Goal: Browse casually

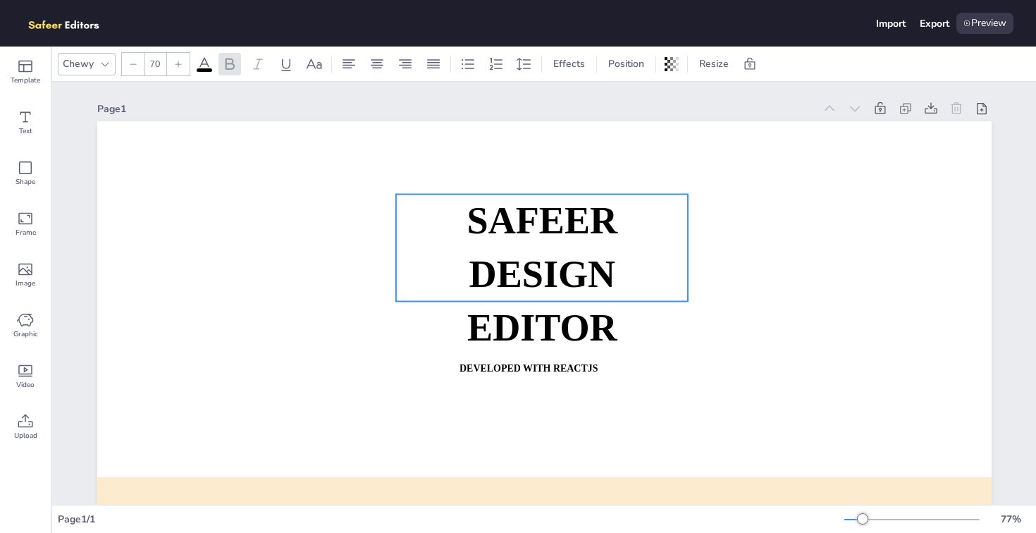
drag, startPoint x: 482, startPoint y: 326, endPoint x: 481, endPoint y: 248, distance: 78.2
click at [481, 253] on strong "DESIGN EDITOR" at bounding box center [542, 300] width 150 height 95
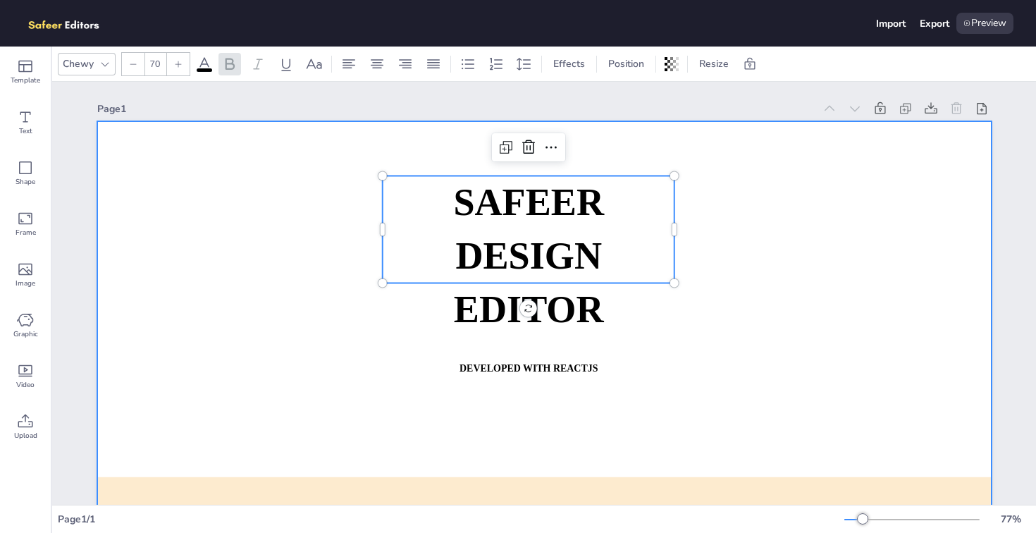
type input "18"
click at [474, 368] on strong "DEVELOPED WITH REACTJS" at bounding box center [528, 367] width 138 height 11
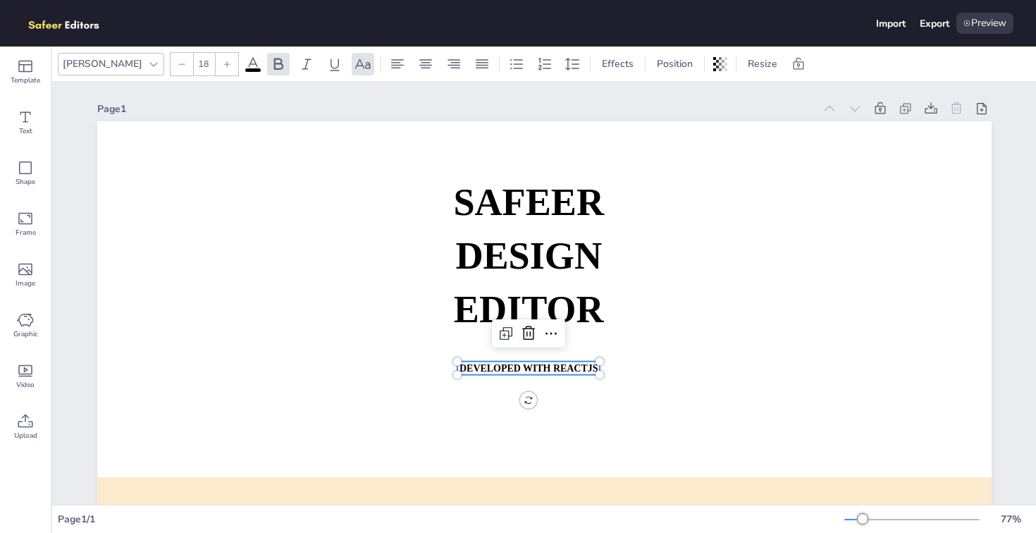
click at [474, 368] on strong "DEVELOPED WITH REACTJS" at bounding box center [528, 367] width 138 height 11
click at [19, 173] on icon at bounding box center [25, 167] width 13 height 13
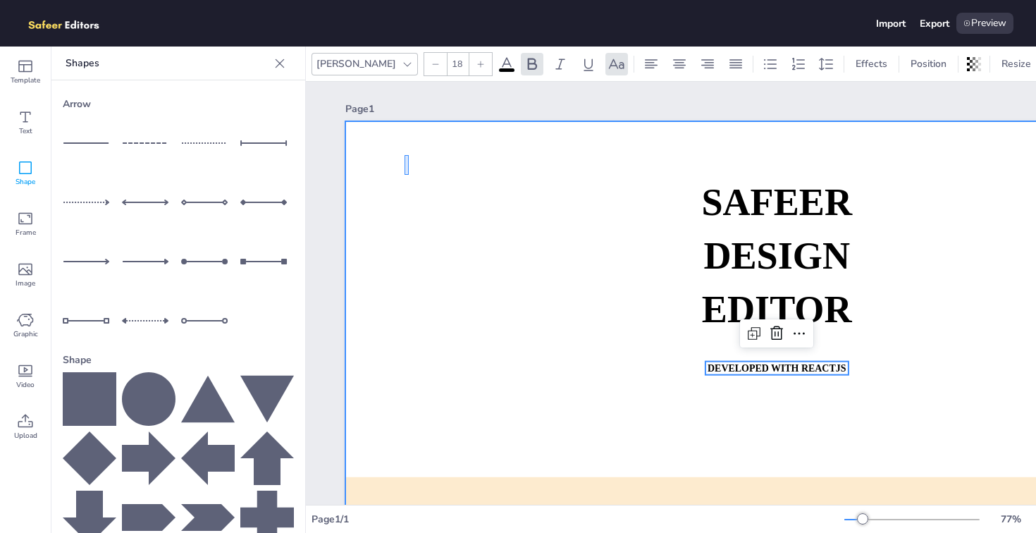
drag, startPoint x: 404, startPoint y: 155, endPoint x: 409, endPoint y: 175, distance: 20.2
click at [409, 175] on div at bounding box center [792, 373] width 894 height 504
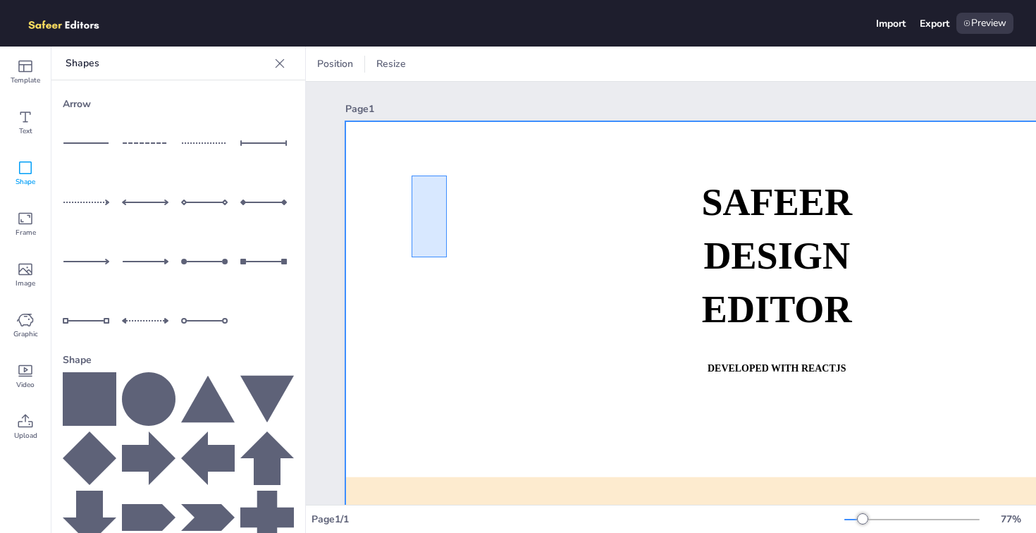
drag, startPoint x: 412, startPoint y: 175, endPoint x: 491, endPoint y: 277, distance: 129.0
click at [491, 277] on div at bounding box center [792, 373] width 894 height 504
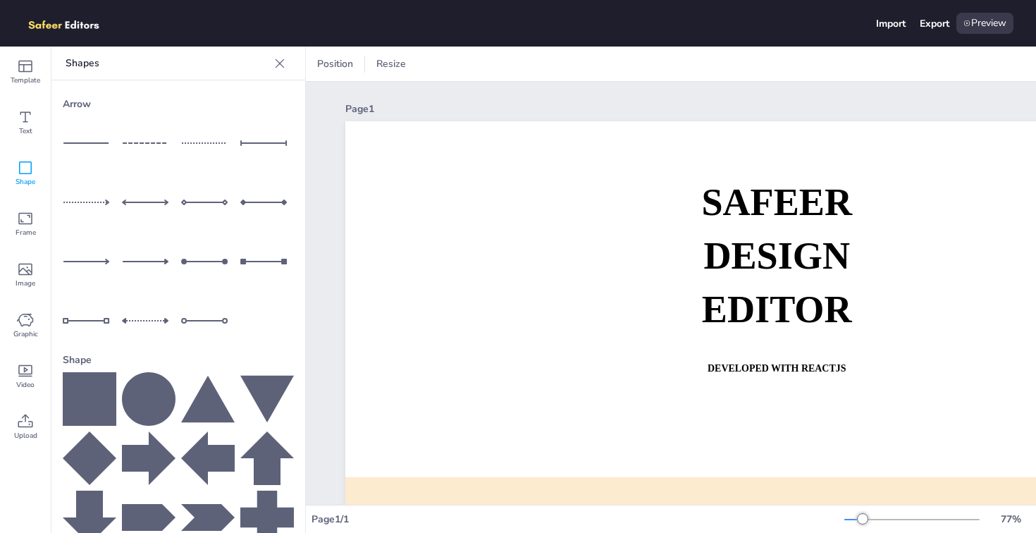
click at [154, 372] on icon at bounding box center [149, 399] width 54 height 54
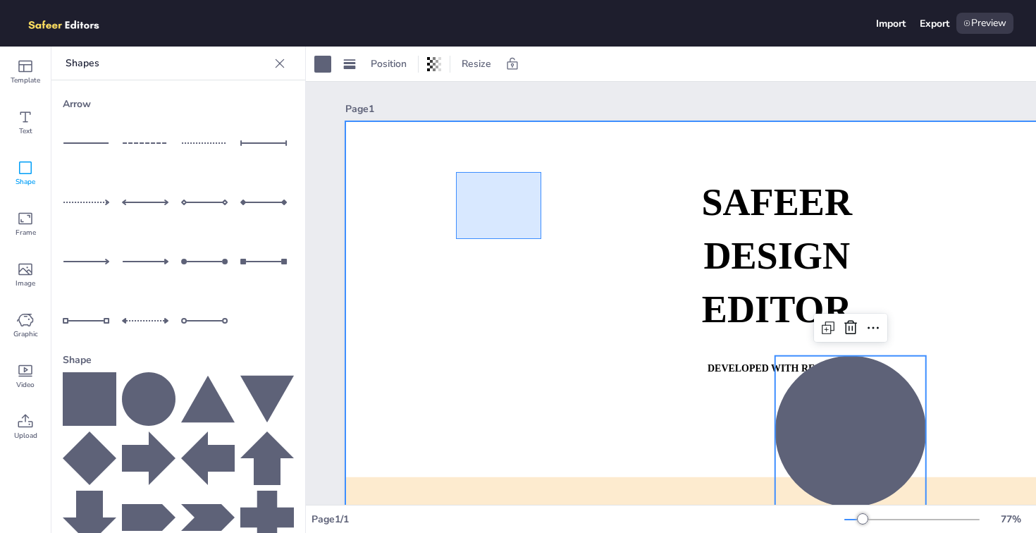
drag, startPoint x: 456, startPoint y: 172, endPoint x: 564, endPoint y: 240, distance: 127.9
click at [564, 240] on div at bounding box center [792, 373] width 894 height 504
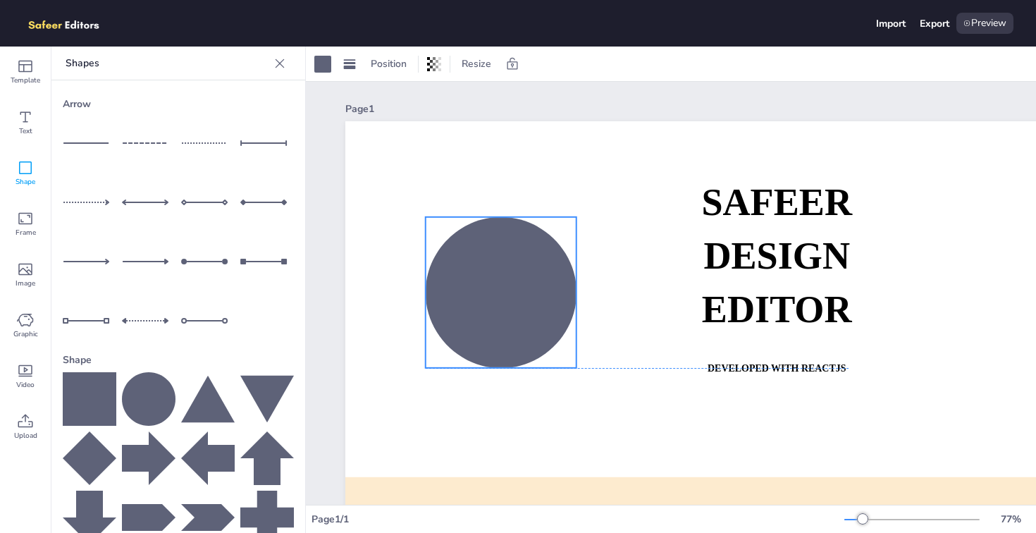
drag, startPoint x: 906, startPoint y: 454, endPoint x: 557, endPoint y: 318, distance: 374.6
click at [557, 318] on div at bounding box center [501, 292] width 151 height 151
click at [17, 379] on span "Video" at bounding box center [25, 384] width 18 height 11
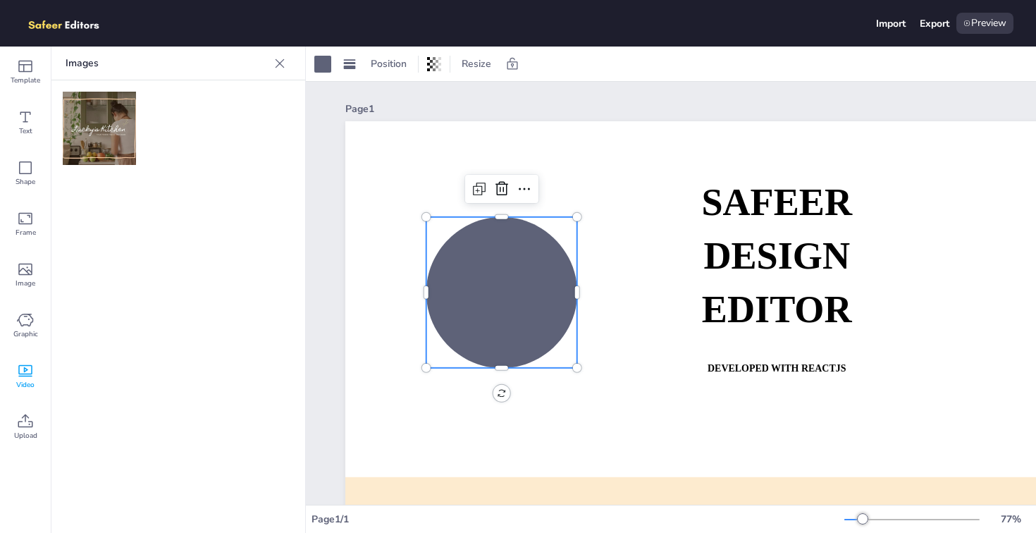
click at [99, 125] on img at bounding box center [99, 128] width 73 height 73
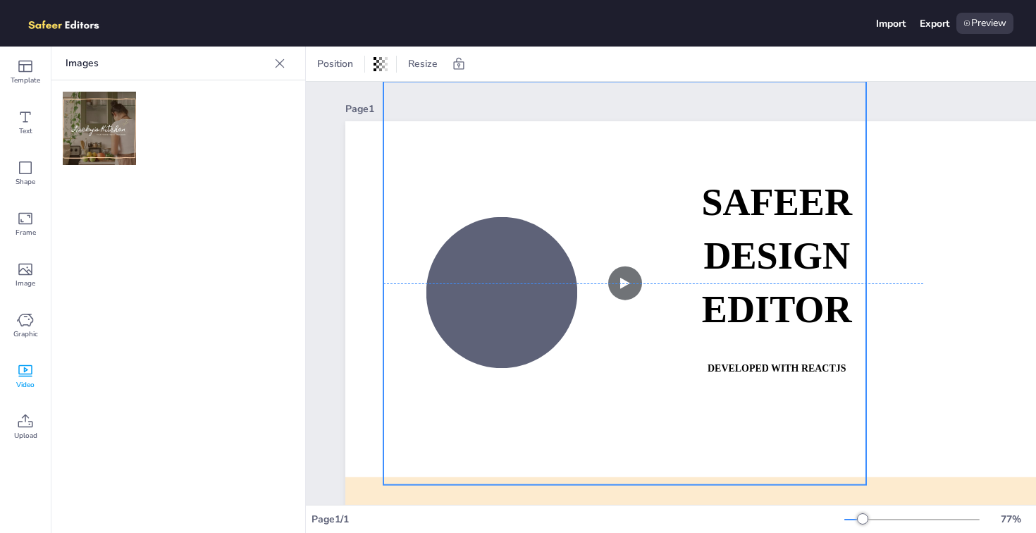
drag, startPoint x: 762, startPoint y: 394, endPoint x: 595, endPoint y: 305, distance: 189.8
click at [595, 305] on video at bounding box center [624, 283] width 483 height 403
click at [624, 280] on video at bounding box center [624, 283] width 483 height 403
click at [623, 286] on video at bounding box center [624, 283] width 483 height 403
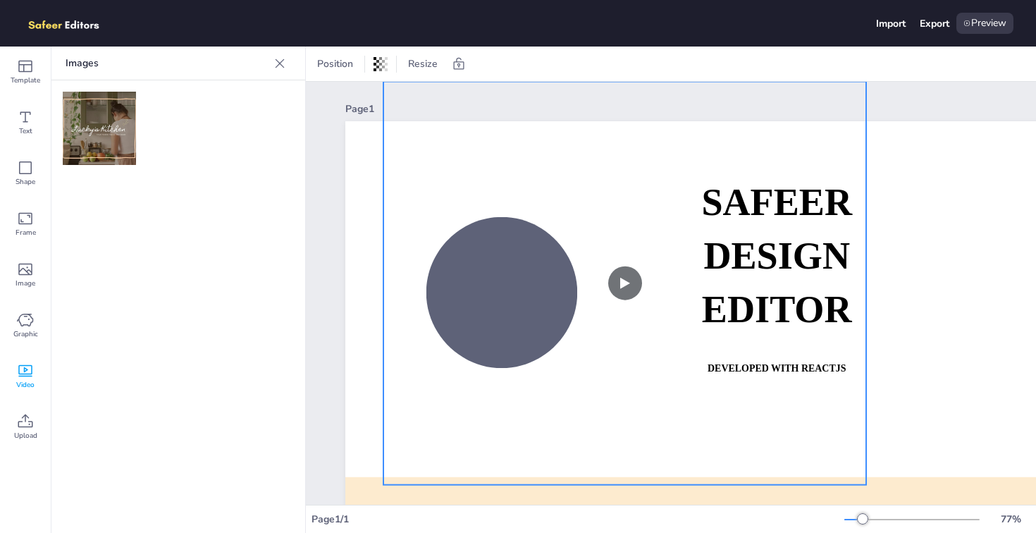
click at [619, 271] on video at bounding box center [624, 283] width 483 height 403
click at [965, 25] on icon at bounding box center [967, 23] width 6 height 6
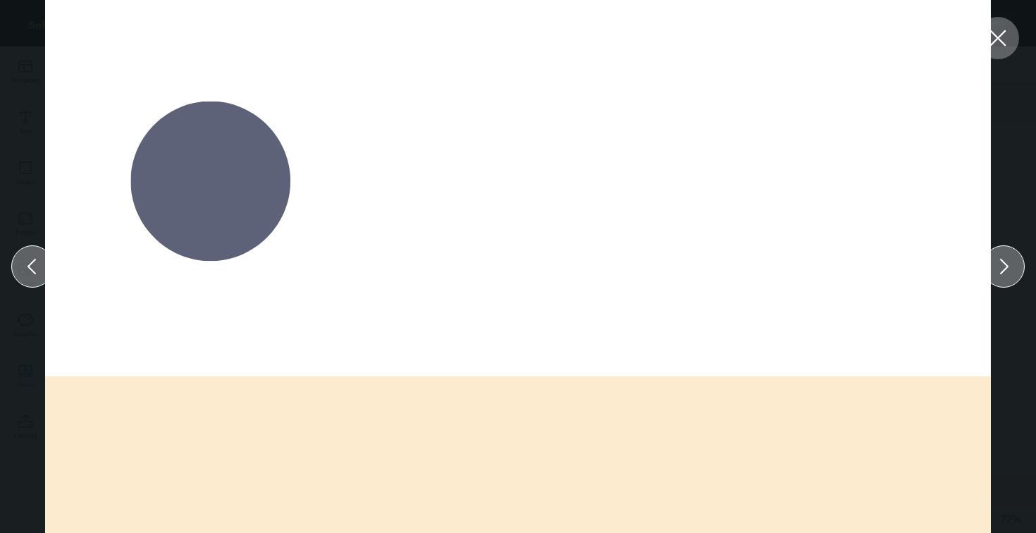
click at [291, 114] on video at bounding box center [340, 171] width 510 height 426
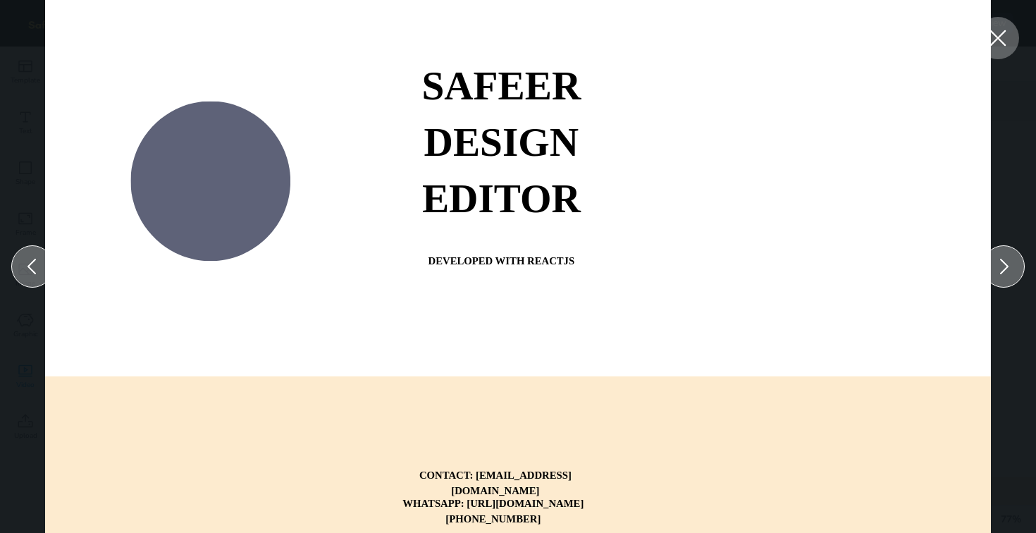
click at [1012, 49] on div at bounding box center [998, 38] width 42 height 42
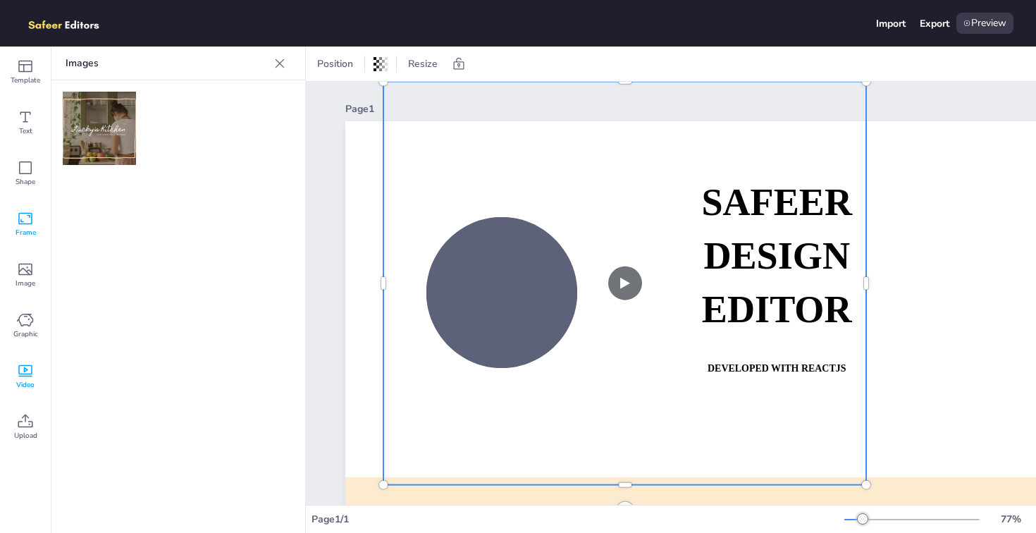
click at [26, 222] on icon at bounding box center [25, 218] width 17 height 17
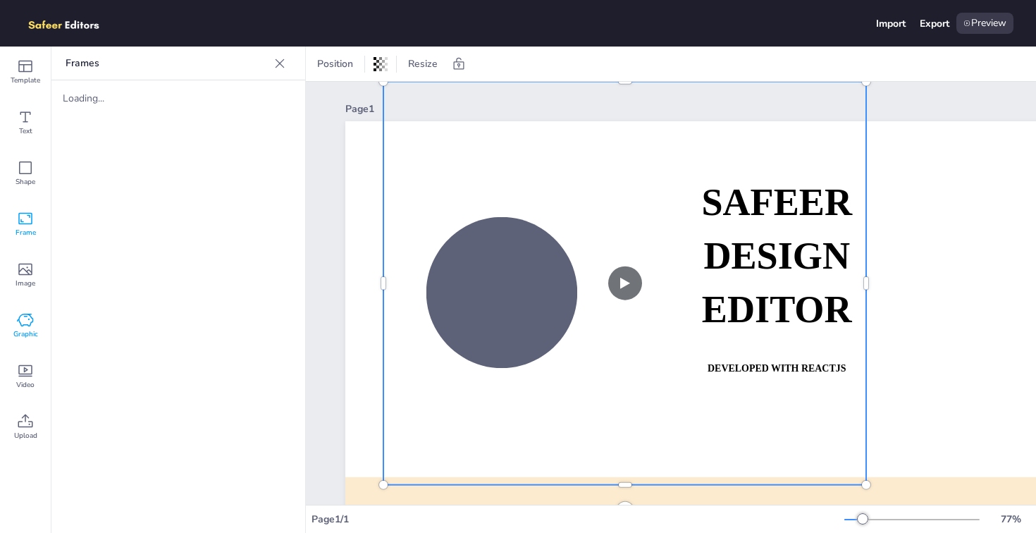
click at [25, 325] on icon at bounding box center [25, 319] width 17 height 17
click at [23, 70] on icon at bounding box center [25, 66] width 17 height 17
